Goal: Information Seeking & Learning: Learn about a topic

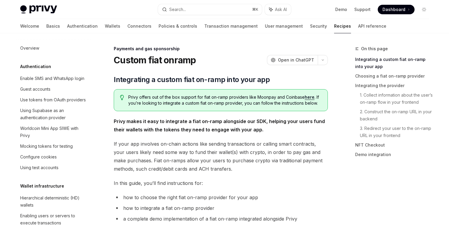
scroll to position [434, 0]
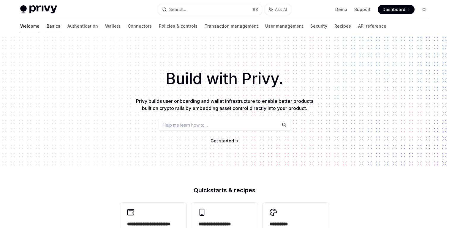
click at [47, 21] on link "Basics" at bounding box center [54, 26] width 14 height 14
type textarea "*"
